Goal: Task Accomplishment & Management: Complete application form

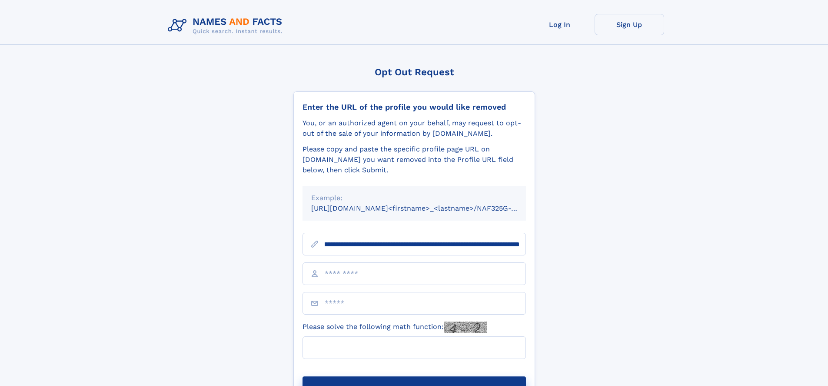
scroll to position [0, 107]
type input "**********"
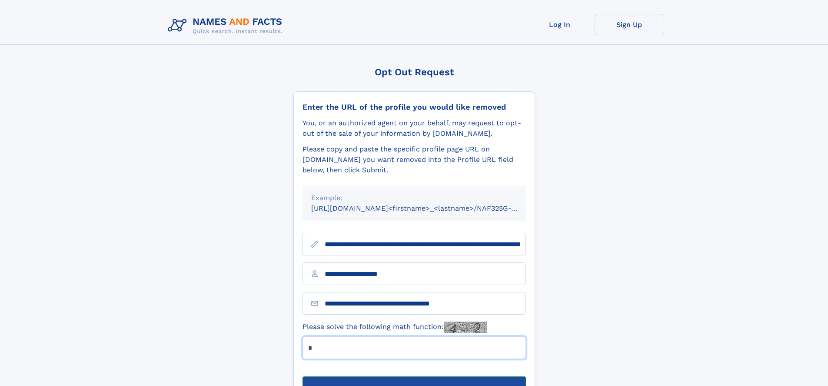
type input "*"
click at [414, 376] on button "Submit Opt Out Request" at bounding box center [415, 390] width 224 height 28
